Goal: Transaction & Acquisition: Purchase product/service

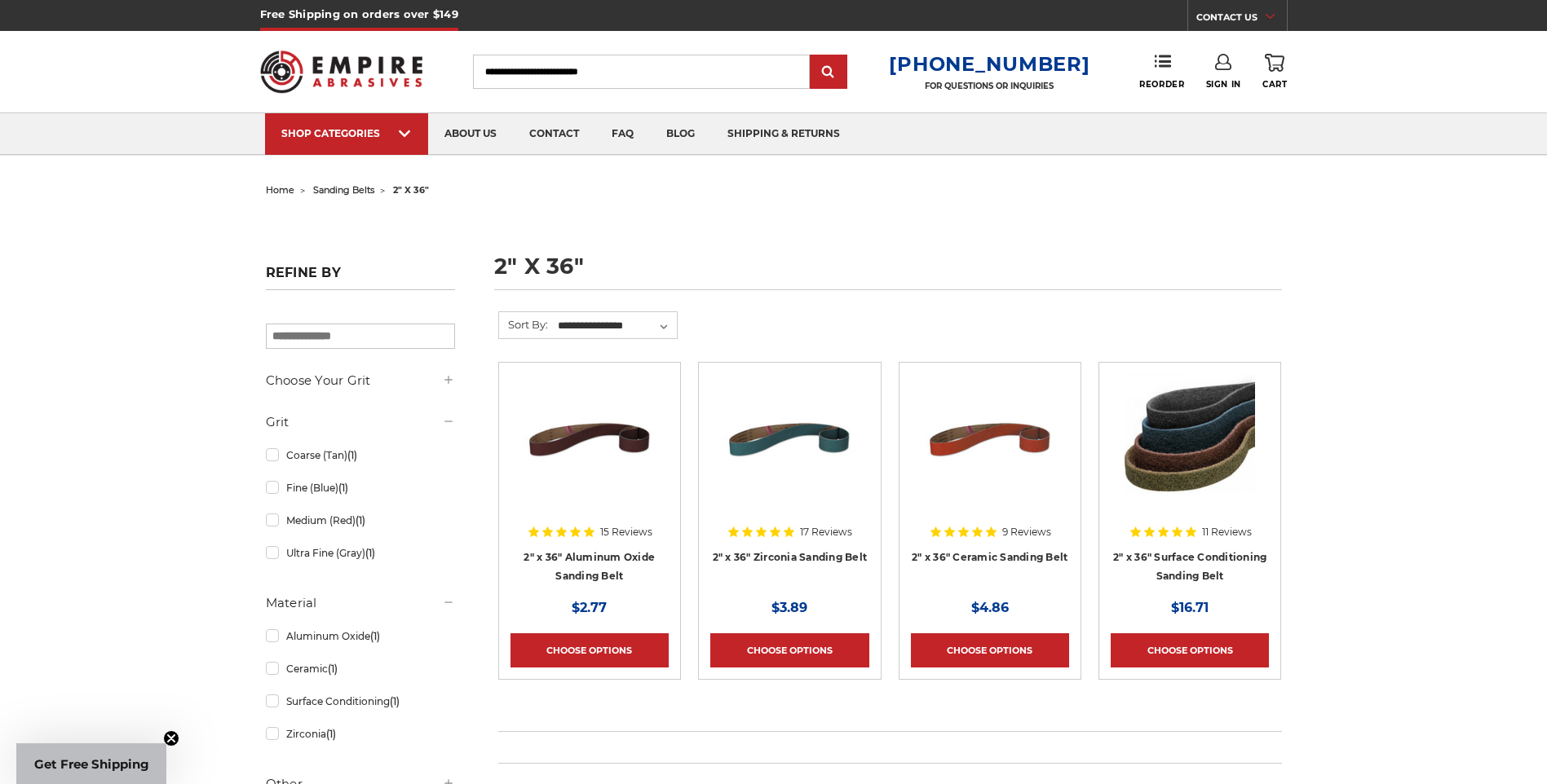
click at [1169, 472] on img at bounding box center [1190, 439] width 130 height 130
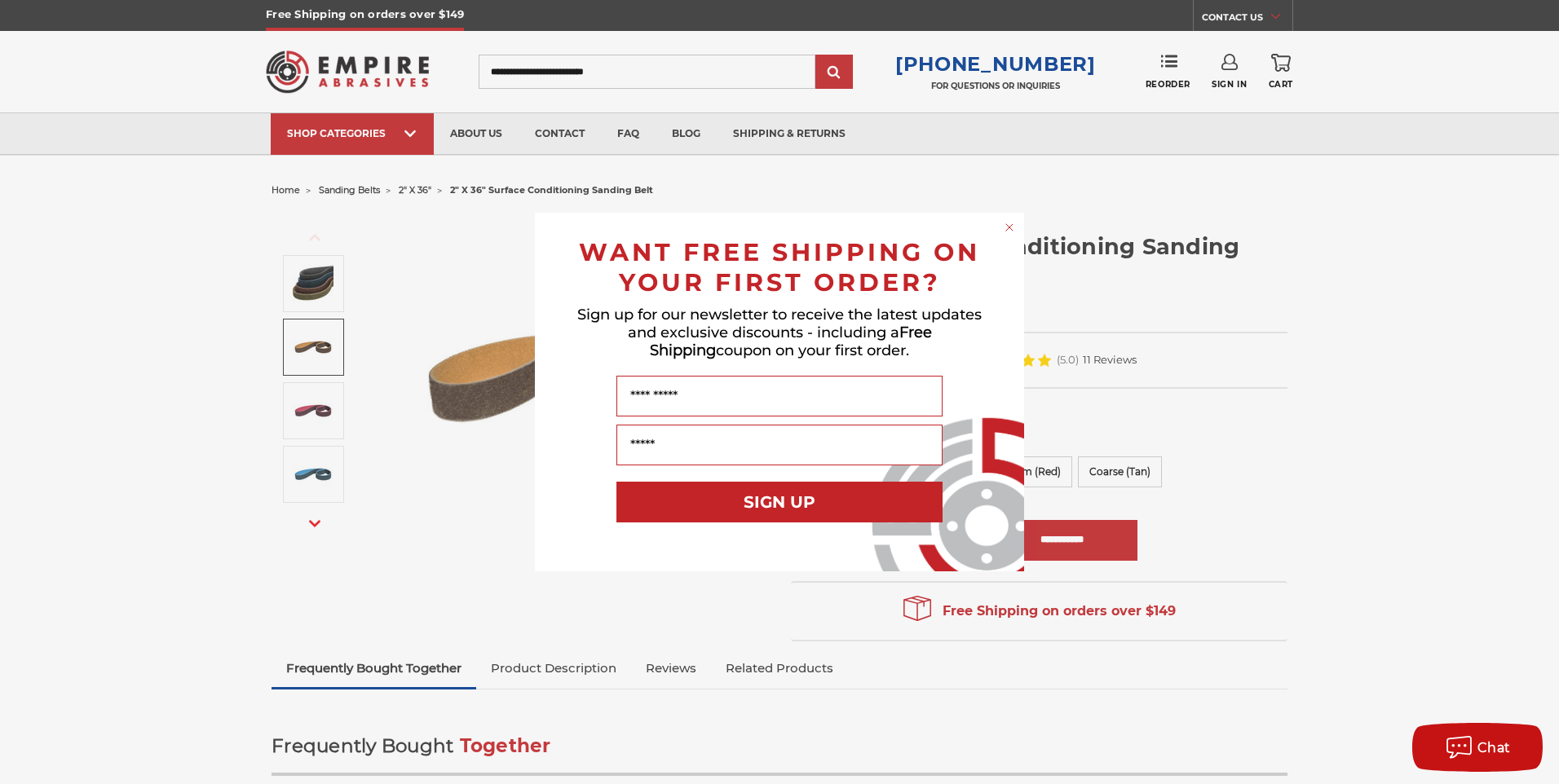
click at [1004, 223] on circle "Close dialog" at bounding box center [1009, 228] width 16 height 16
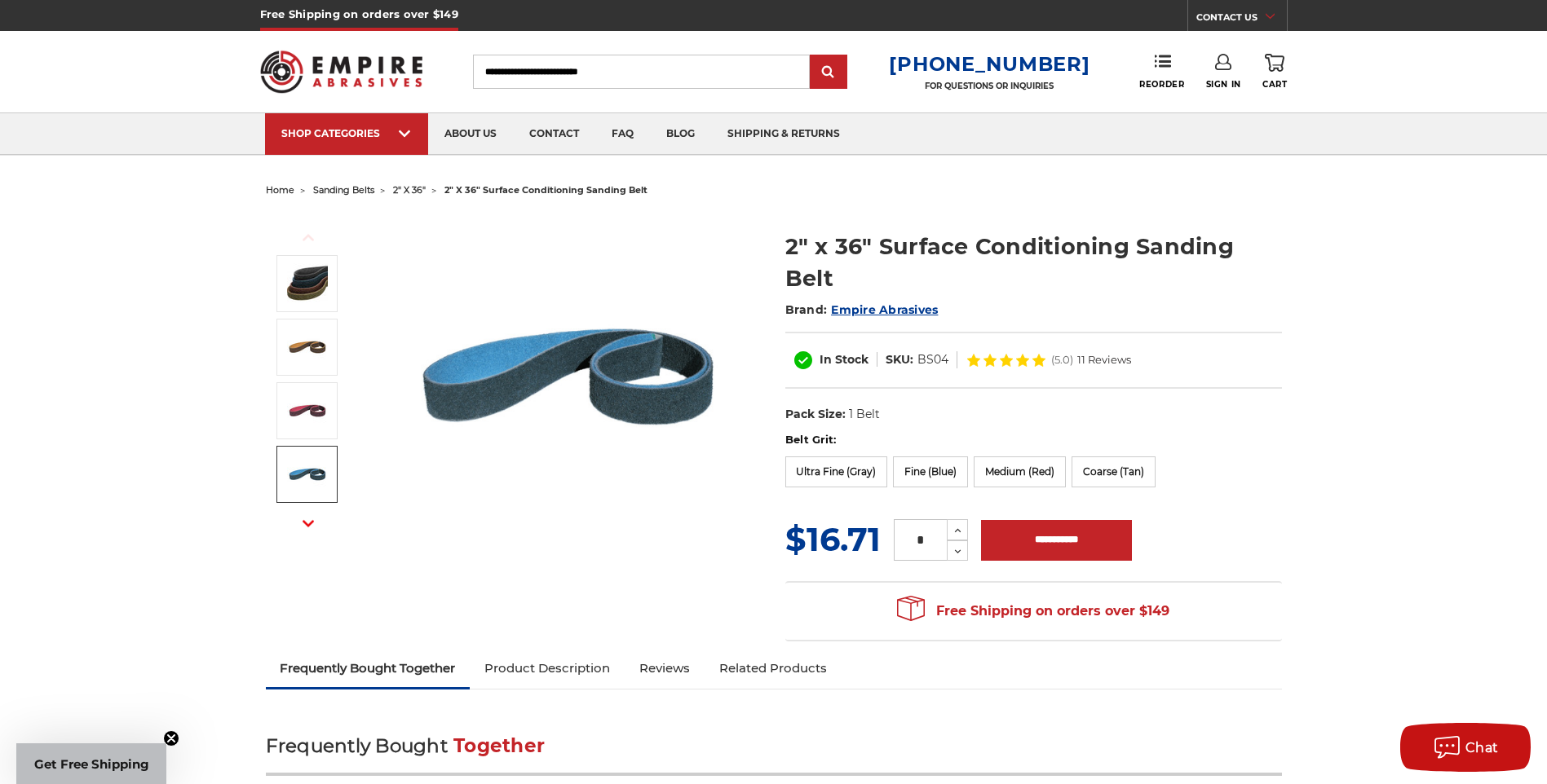
click at [312, 529] on button "Next" at bounding box center [308, 524] width 39 height 35
